Goal: Submit feedback/report problem

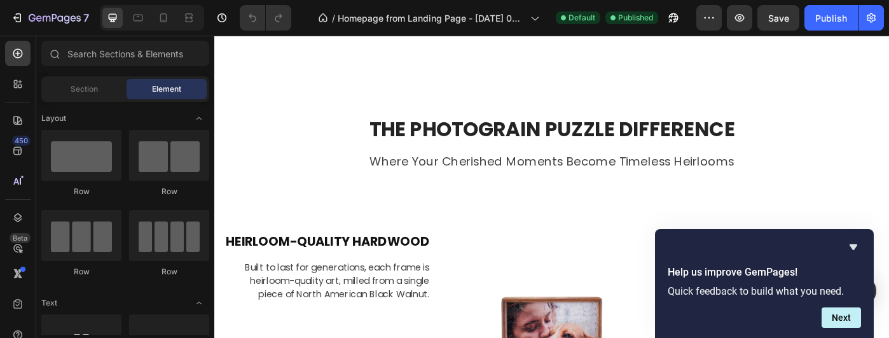
scroll to position [2081, 0]
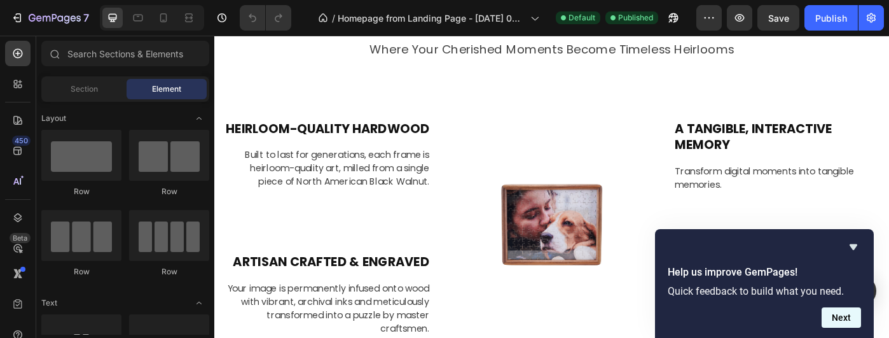
click at [849, 321] on button "Next" at bounding box center [841, 317] width 39 height 20
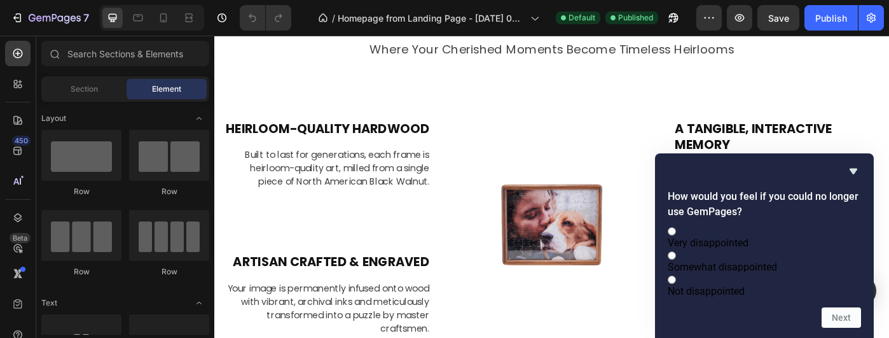
click at [743, 285] on span "Not disappointed" at bounding box center [706, 291] width 77 height 12
click at [676, 282] on input "Not disappointed" at bounding box center [672, 279] width 8 height 8
radio input "true"
click at [841, 317] on button "Next" at bounding box center [841, 317] width 39 height 20
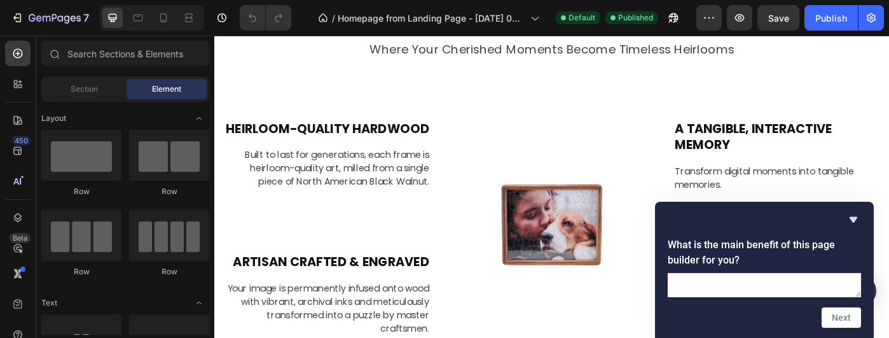
click at [776, 273] on textarea at bounding box center [764, 285] width 193 height 24
type textarea "none"
click at [843, 318] on button "Next" at bounding box center [841, 317] width 39 height 20
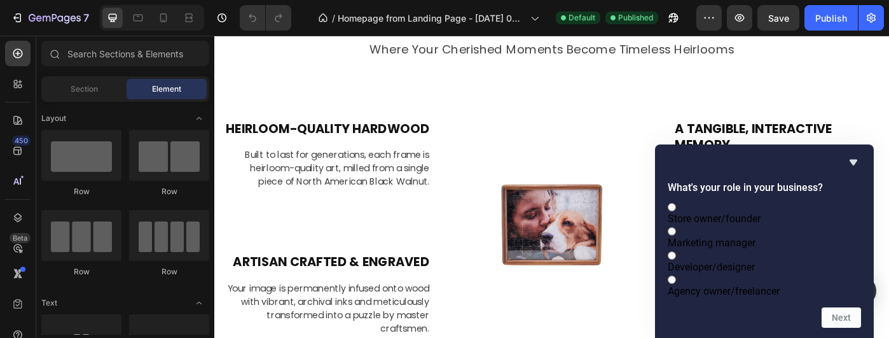
click at [676, 255] on input "Developer/designer" at bounding box center [672, 255] width 8 height 8
radio input "true"
click at [844, 317] on button "Next" at bounding box center [841, 317] width 39 height 20
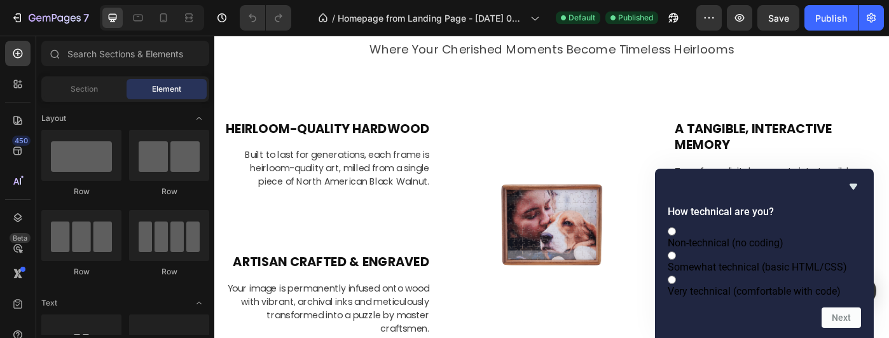
click at [676, 251] on input "Somewhat technical (basic HTML/CSS)" at bounding box center [672, 255] width 8 height 8
radio input "true"
click at [836, 316] on button "Next" at bounding box center [841, 317] width 39 height 20
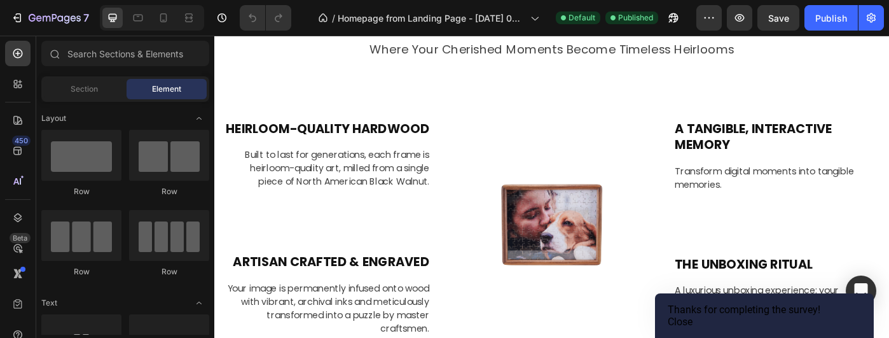
click at [693, 316] on button "Close" at bounding box center [680, 321] width 25 height 12
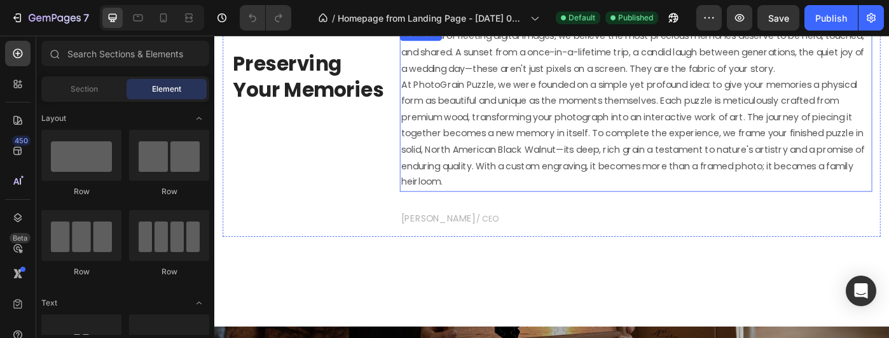
scroll to position [3862, 0]
